Goal: Information Seeking & Learning: Learn about a topic

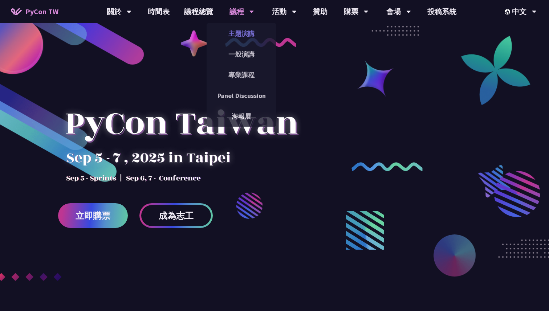
click at [236, 33] on link "主題演講" at bounding box center [242, 33] width 70 height 17
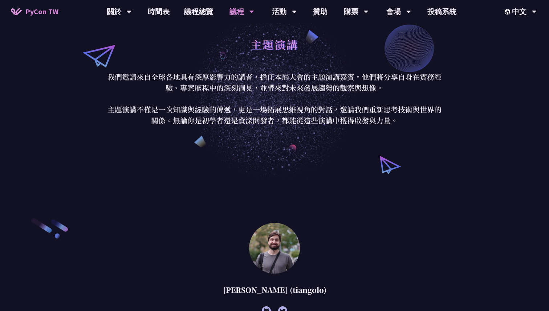
scroll to position [163, 0]
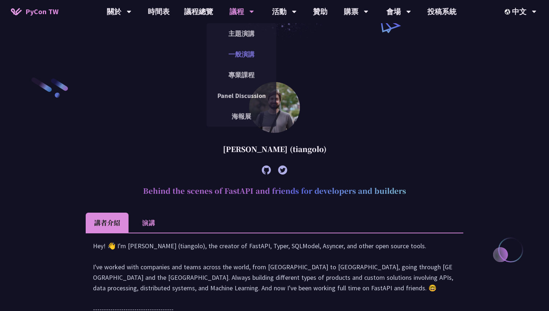
click at [240, 53] on link "一般演講" at bounding box center [242, 54] width 70 height 17
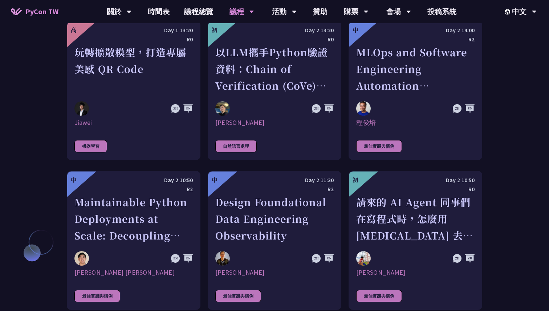
scroll to position [1621, 0]
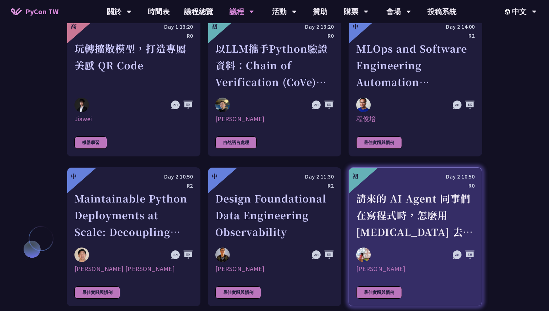
click at [428, 192] on div "請來的 AI Agent 同事們在寫程式時，怎麼用 pytest 去除各種幻想與盲點" at bounding box center [415, 215] width 118 height 50
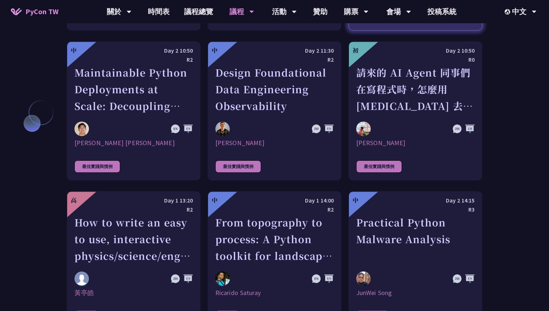
scroll to position [1739, 0]
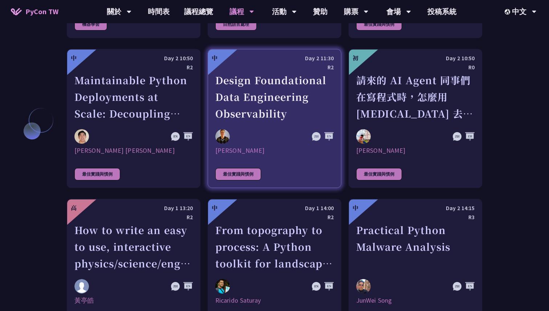
click at [271, 90] on div "Design Foundational Data Engineering Observability" at bounding box center [274, 97] width 118 height 50
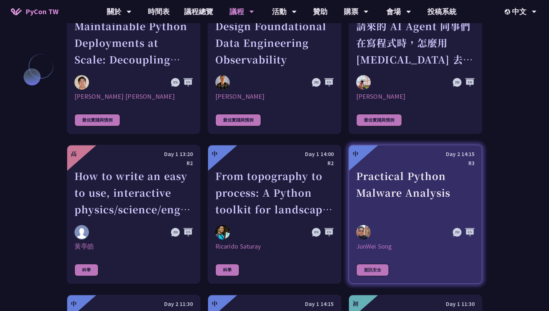
scroll to position [1797, 0]
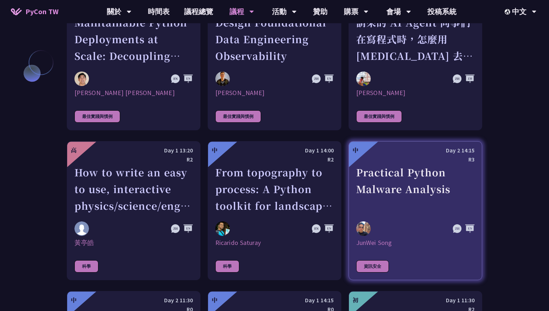
click at [407, 166] on div "Practical Python Malware Analysis" at bounding box center [415, 189] width 118 height 50
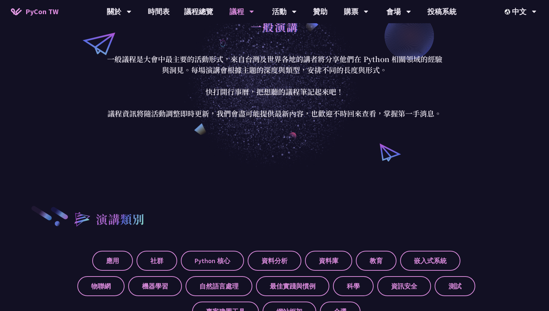
scroll to position [0, 0]
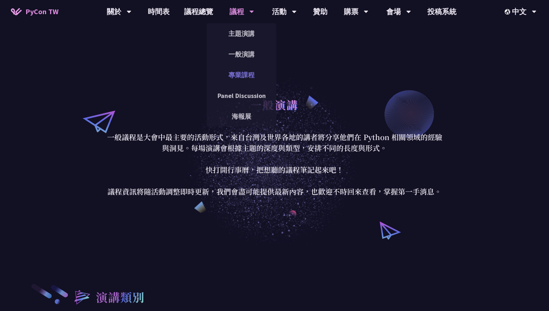
click at [239, 76] on link "專業課程" at bounding box center [242, 74] width 70 height 17
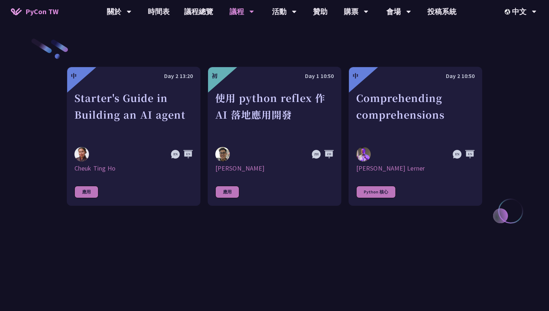
scroll to position [244, 0]
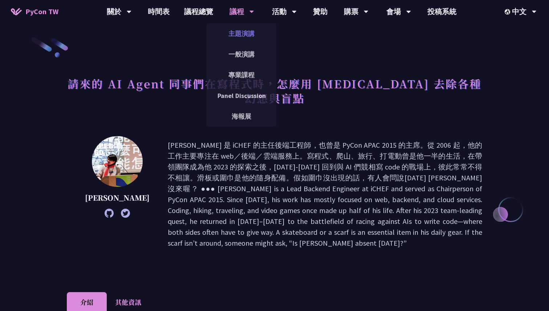
click at [242, 34] on link "主題演講" at bounding box center [242, 33] width 70 height 17
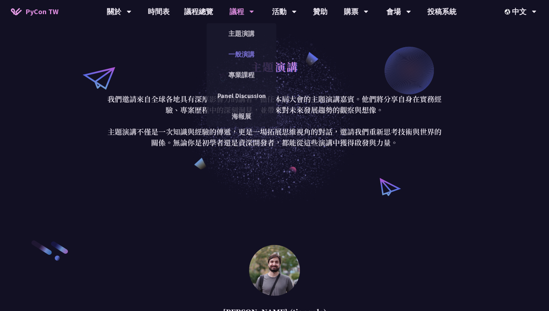
click at [241, 55] on link "一般演講" at bounding box center [242, 54] width 70 height 17
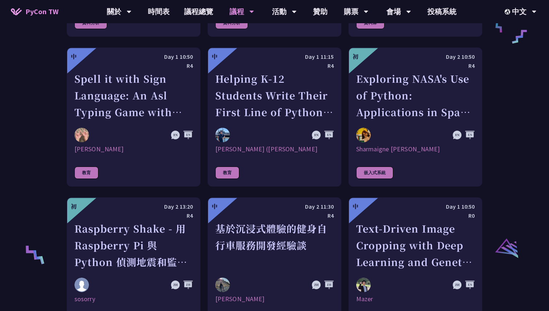
scroll to position [1291, 0]
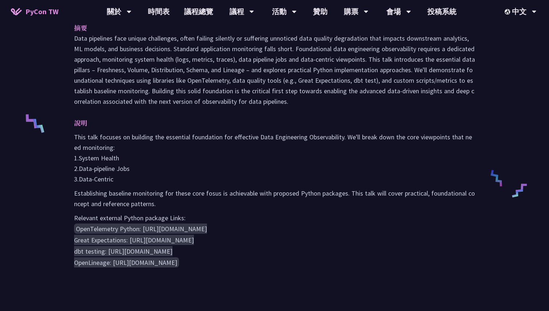
scroll to position [242, 0]
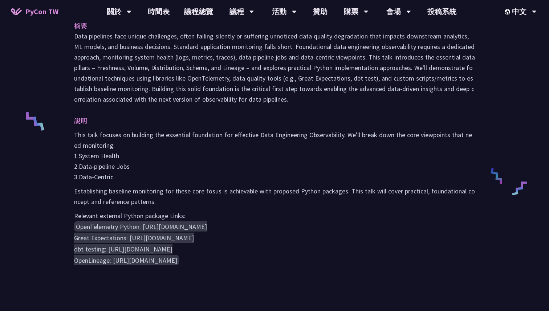
click at [355, 227] on pre "OpenTelemetry Python: https://opentelemetry.io/docs/instrumentation/python/ Gre…" at bounding box center [274, 243] width 401 height 45
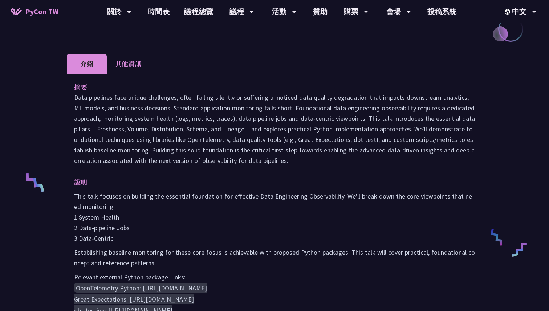
scroll to position [0, 0]
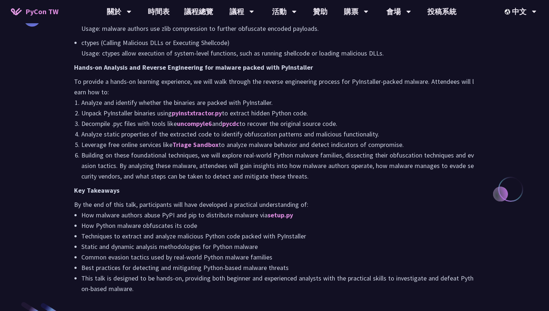
scroll to position [668, 0]
